Goal: Task Accomplishment & Management: Manage account settings

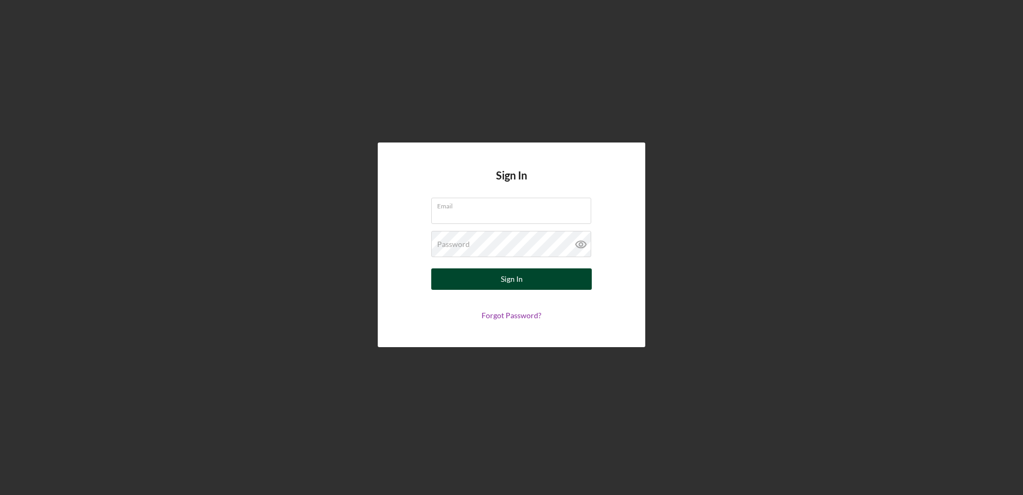
type input "[EMAIL_ADDRESS][DOMAIN_NAME]"
click at [519, 285] on div "Sign In" at bounding box center [512, 278] width 22 height 21
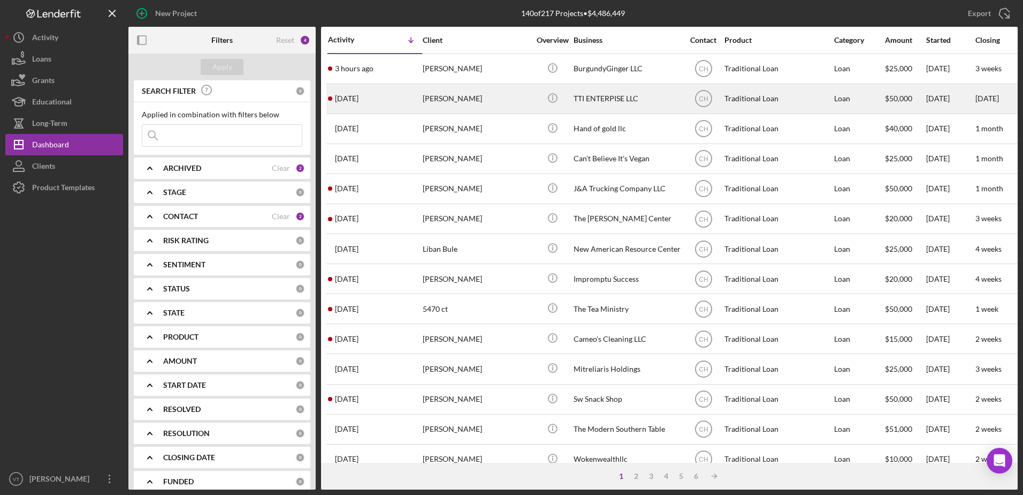
click at [487, 102] on div "[PERSON_NAME]" at bounding box center [476, 99] width 107 height 28
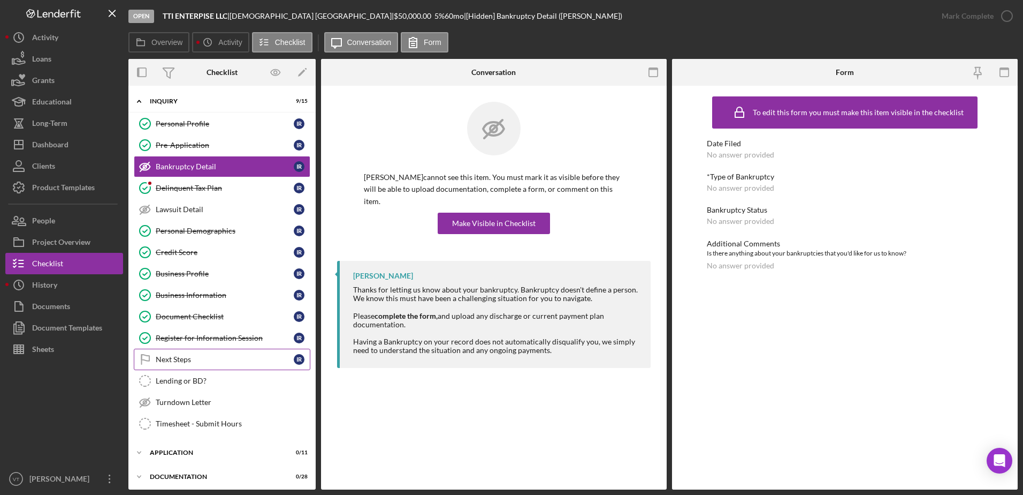
click at [226, 351] on link "Next Steps Next Steps I R" at bounding box center [222, 358] width 177 height 21
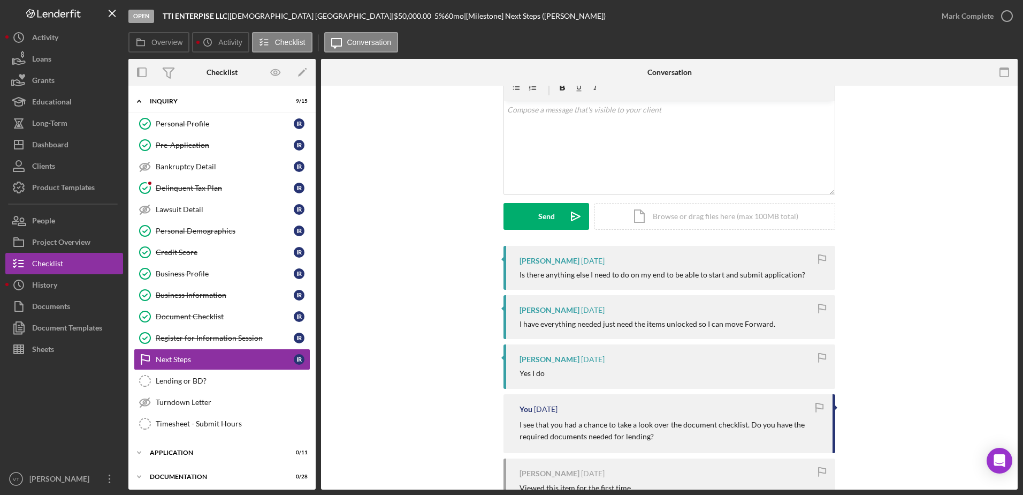
scroll to position [49, 0]
